Goal: Find contact information: Find contact information

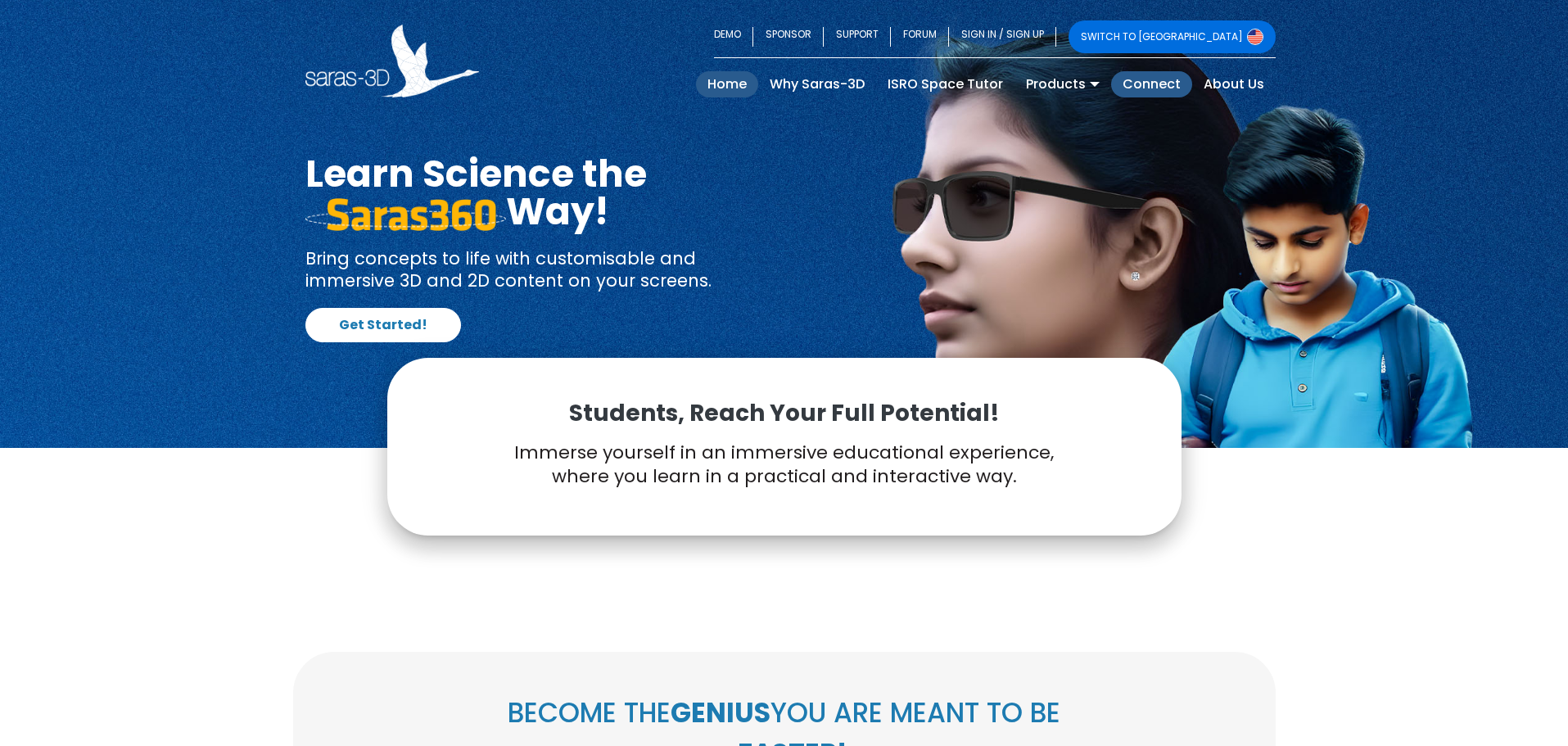
click at [1169, 88] on link "Connect" at bounding box center [1152, 84] width 81 height 26
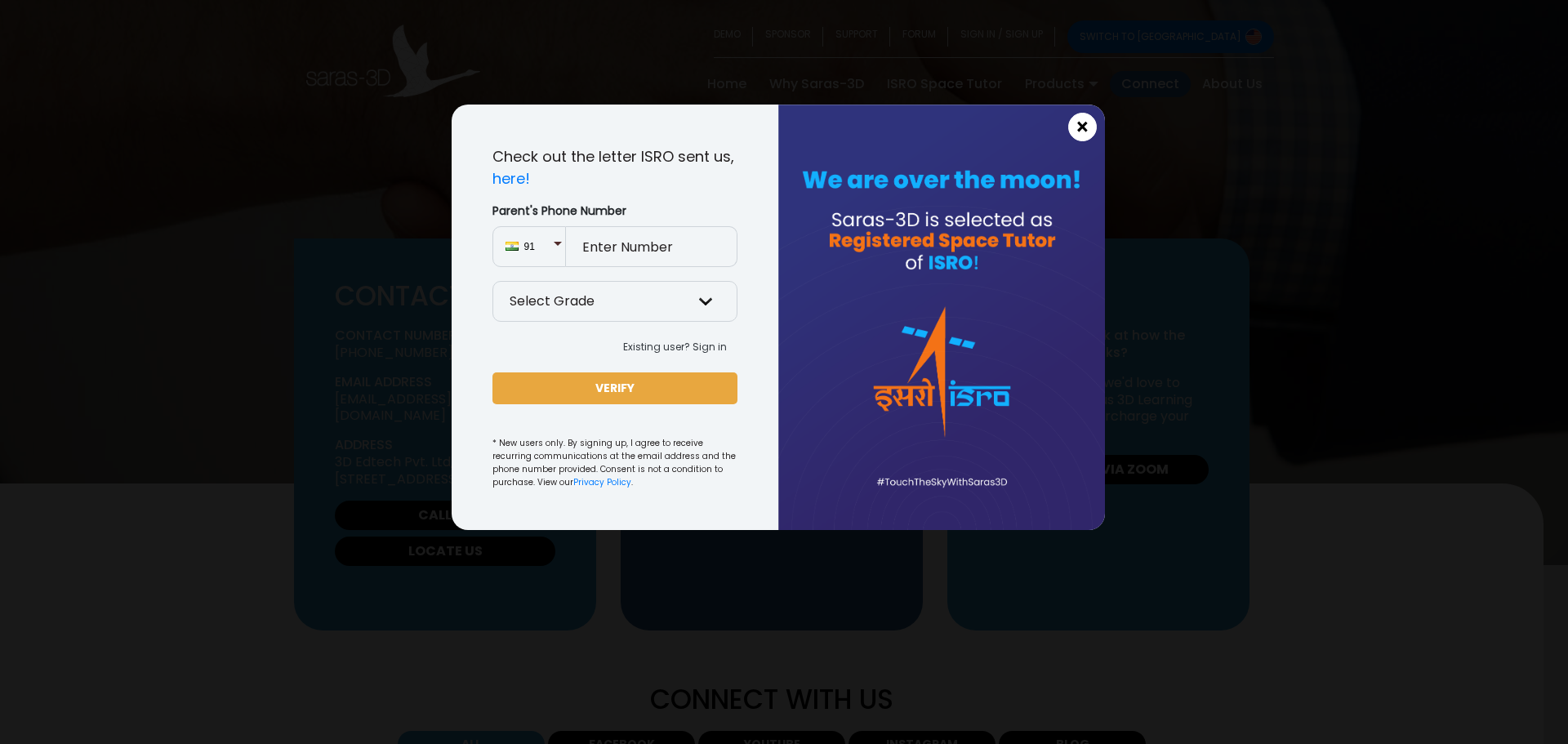
click at [1083, 132] on span "×" at bounding box center [1081, 128] width 13 height 22
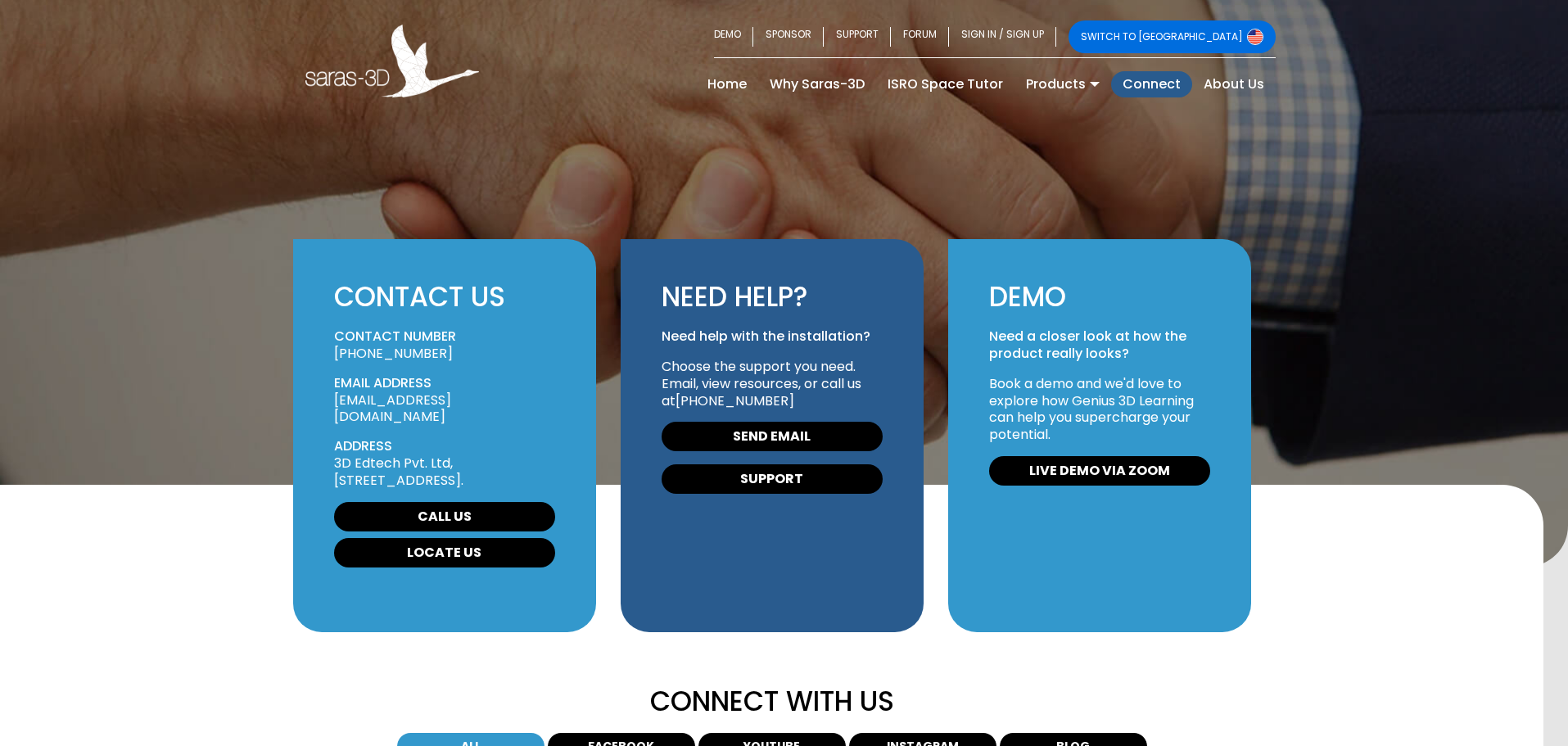
drag, startPoint x: 774, startPoint y: 400, endPoint x: 684, endPoint y: 401, distance: 90.0
click at [684, 401] on p "Choose the support you need. Email, view resources, or call us at +91 63559 499…" at bounding box center [772, 384] width 221 height 50
copy link "63559 49931"
